Goal: Navigation & Orientation: Understand site structure

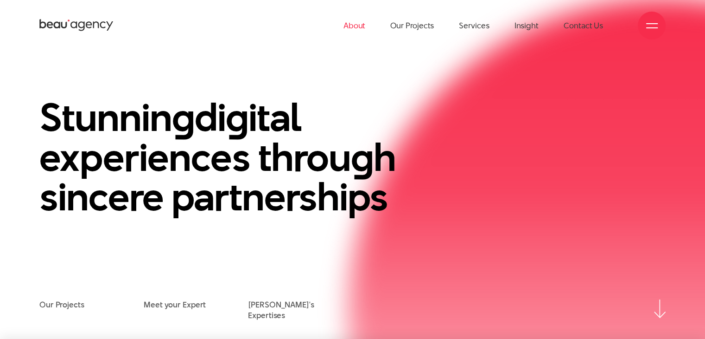
click at [364, 25] on link "About" at bounding box center [355, 25] width 22 height 51
click at [474, 29] on link "Services" at bounding box center [474, 25] width 30 height 51
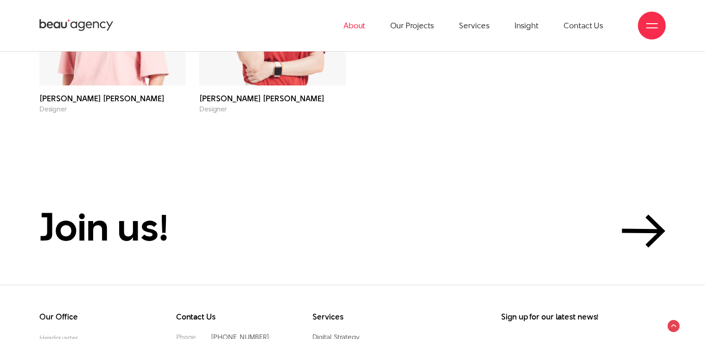
scroll to position [2975, 0]
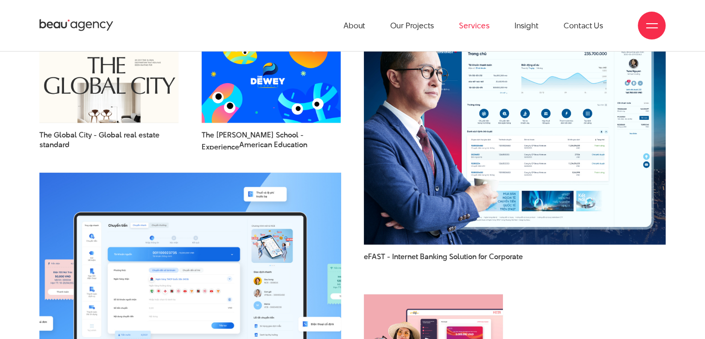
scroll to position [2240, 0]
